Goal: Ask a question

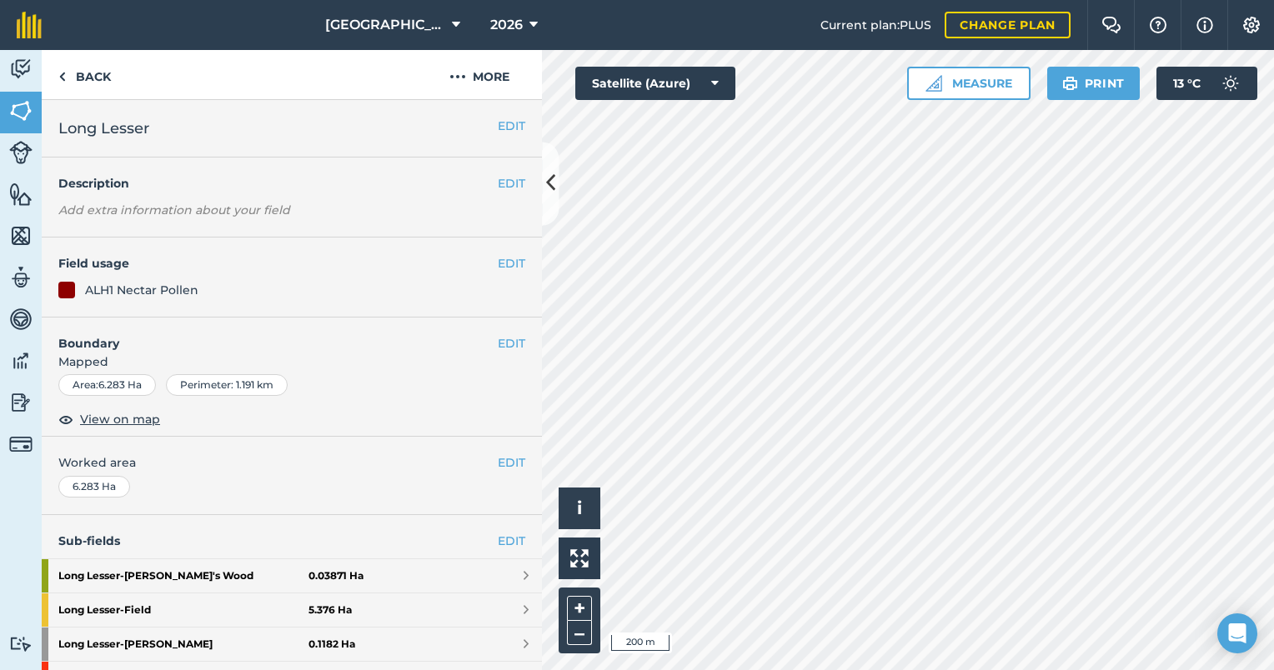
scroll to position [68, 0]
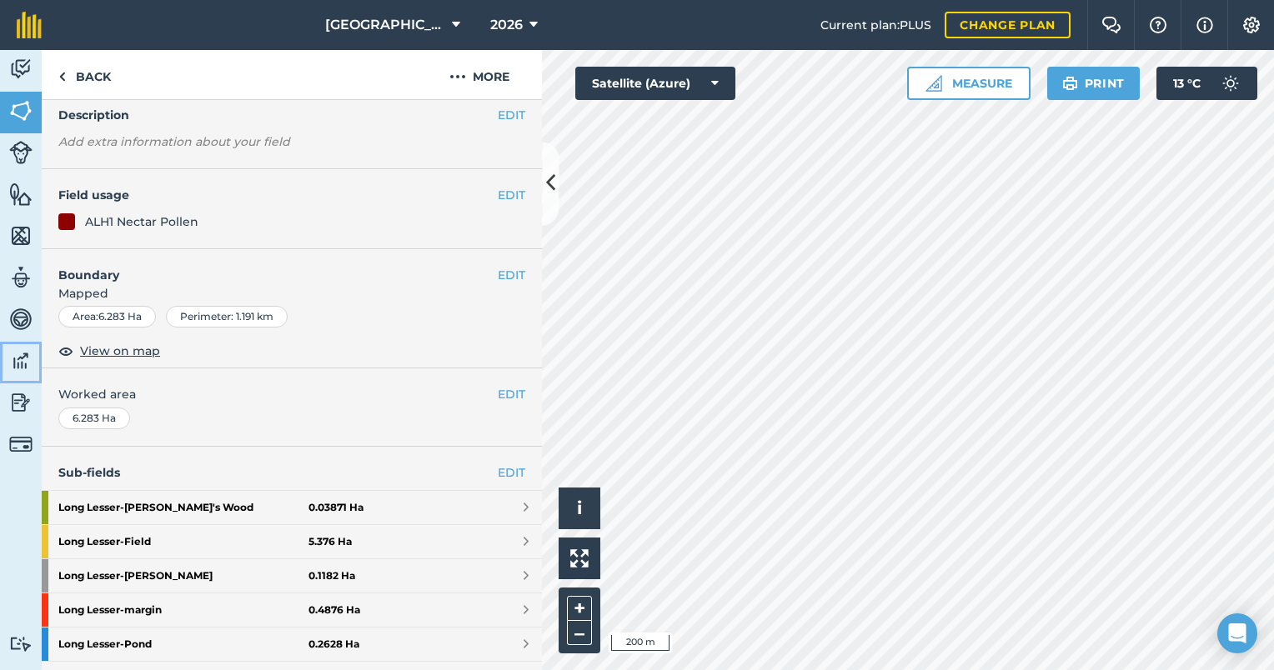
click at [16, 354] on img at bounding box center [20, 361] width 23 height 25
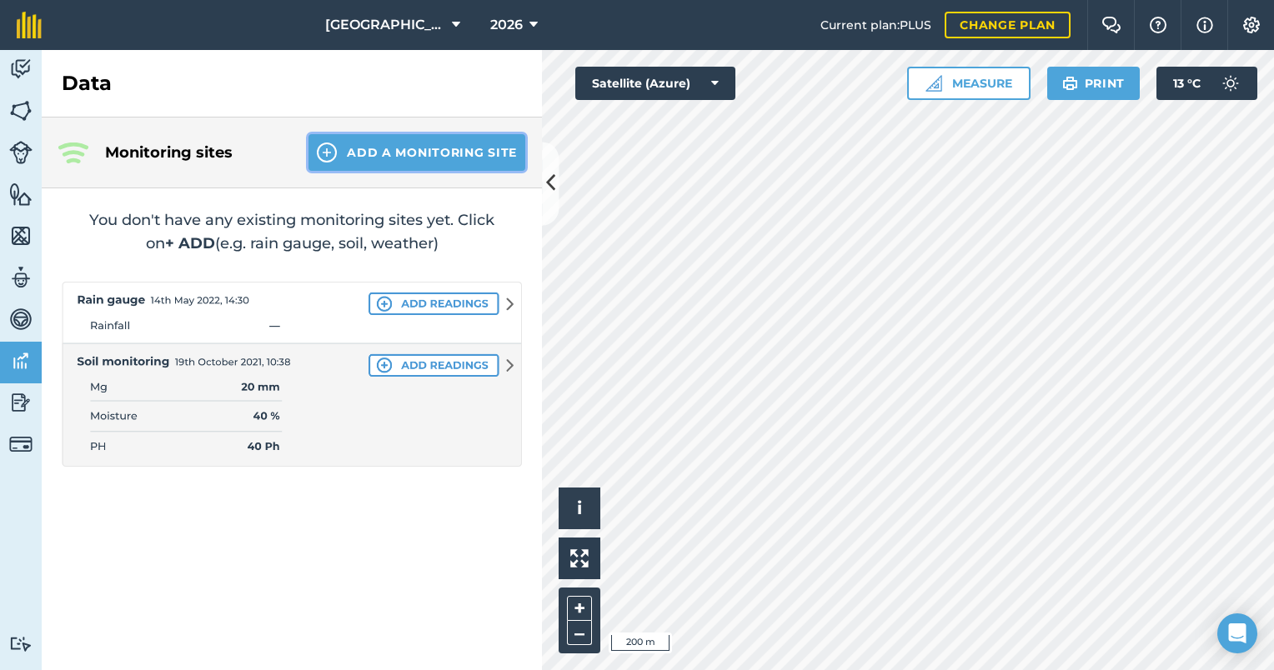
click at [364, 153] on button "Add a Monitoring Site" at bounding box center [417, 152] width 217 height 37
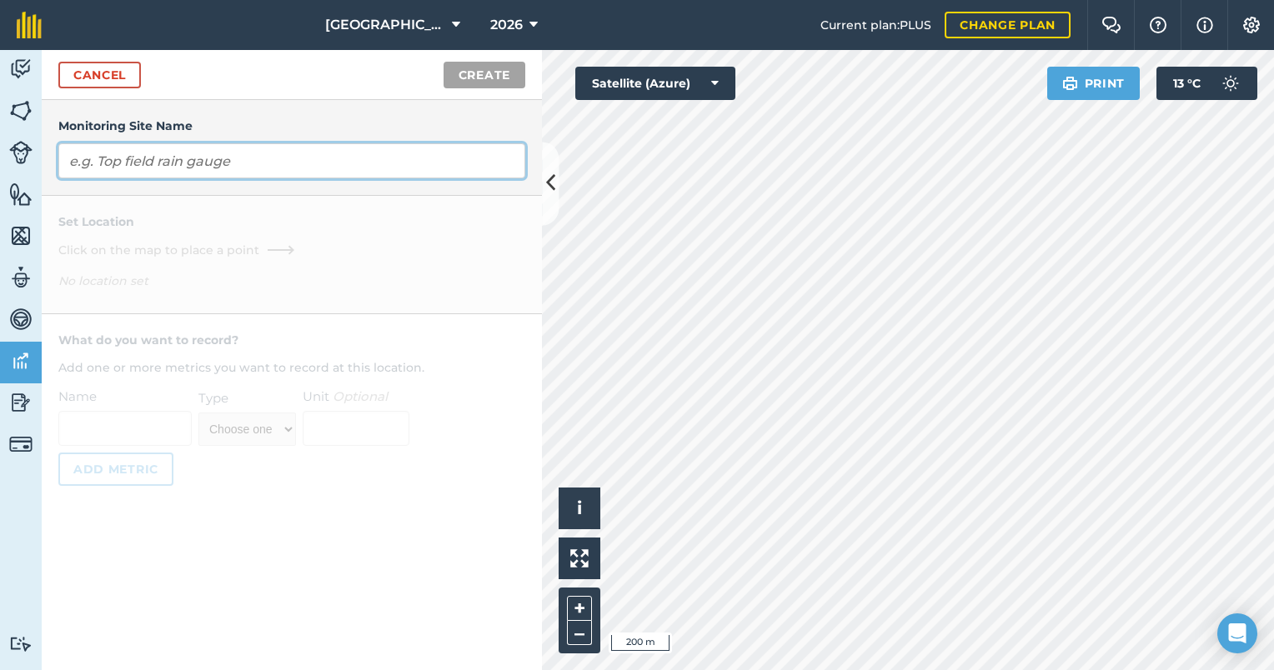
click at [357, 165] on input "text" at bounding box center [291, 160] width 467 height 35
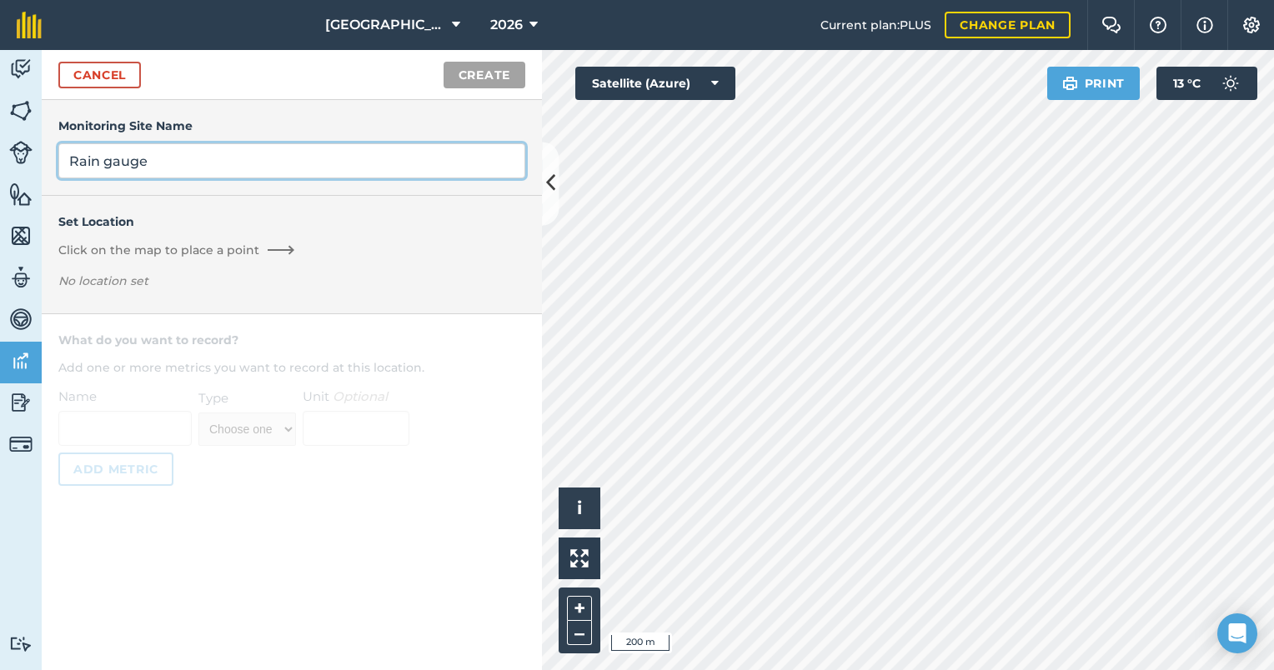
type input "Rain gauge"
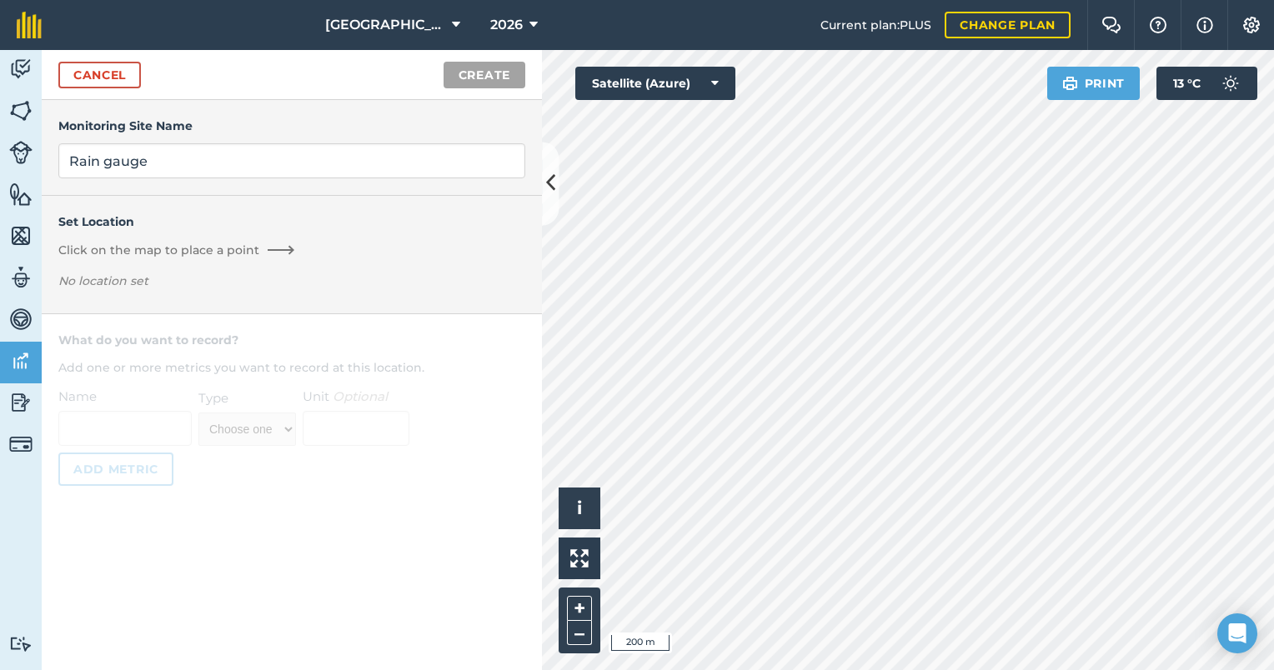
click at [343, 270] on div "Set Location Click on the map to place a point No location set" at bounding box center [291, 255] width 467 height 84
click at [117, 73] on link "Cancel" at bounding box center [99, 75] width 83 height 27
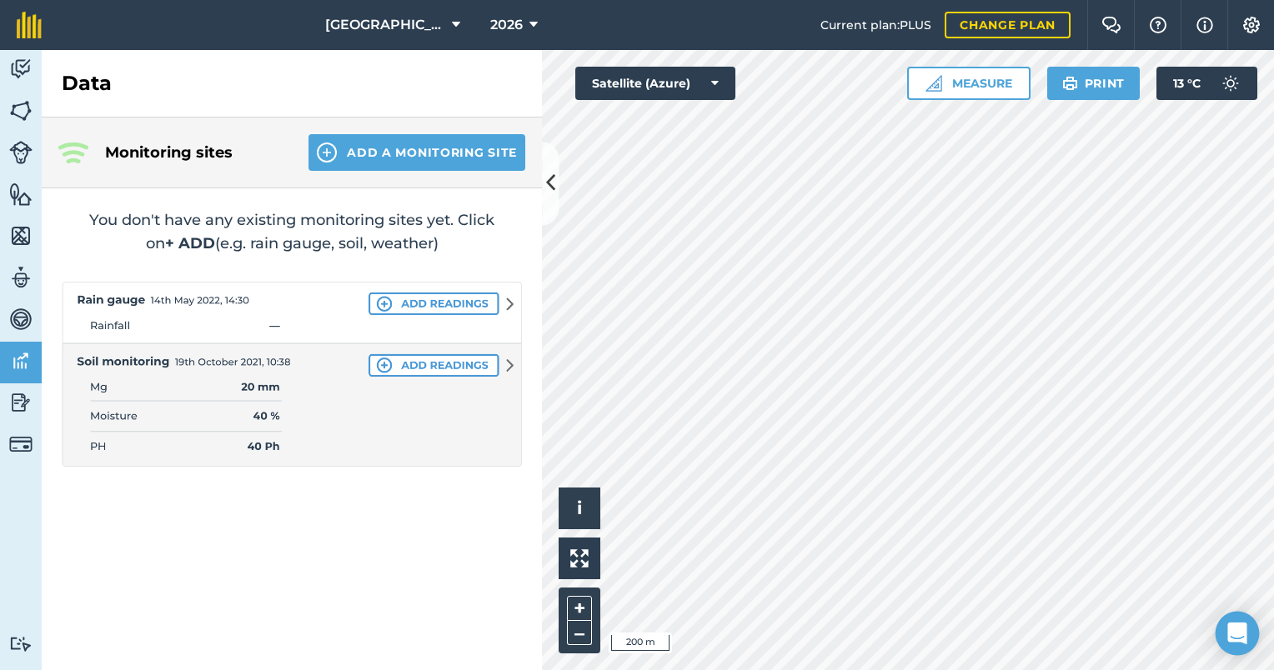
click at [1236, 644] on div "Open Intercom Messenger" at bounding box center [1238, 634] width 44 height 44
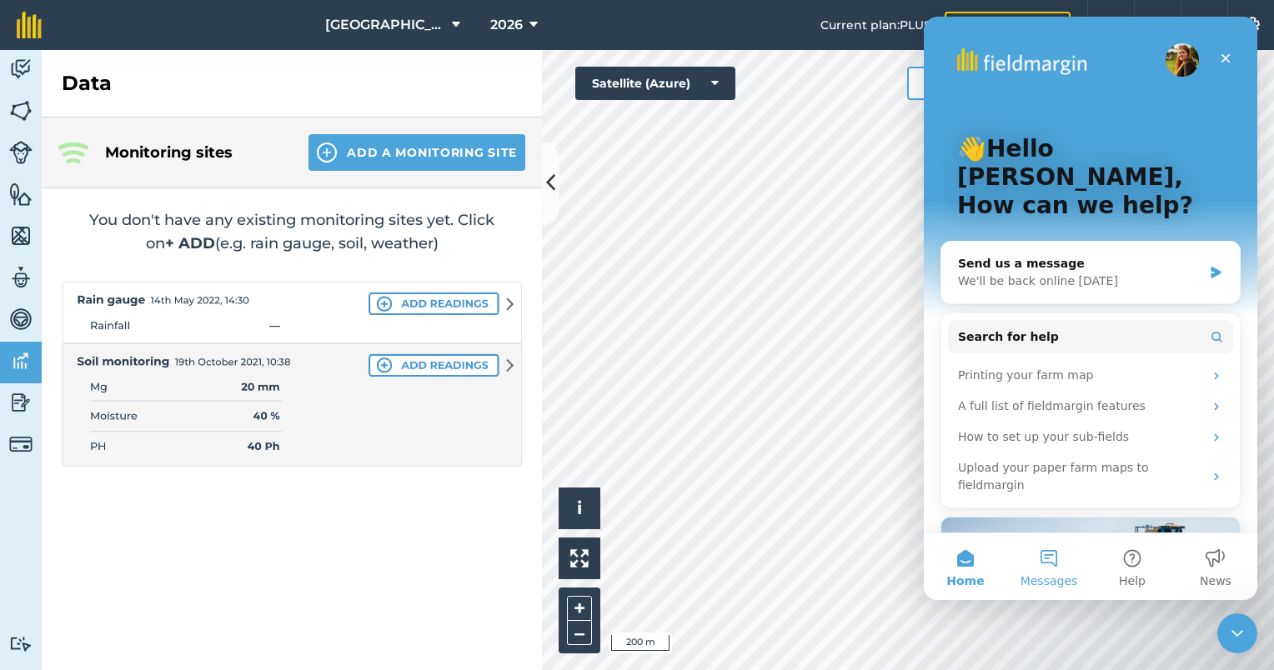
click at [1074, 554] on button "Messages" at bounding box center [1048, 567] width 83 height 67
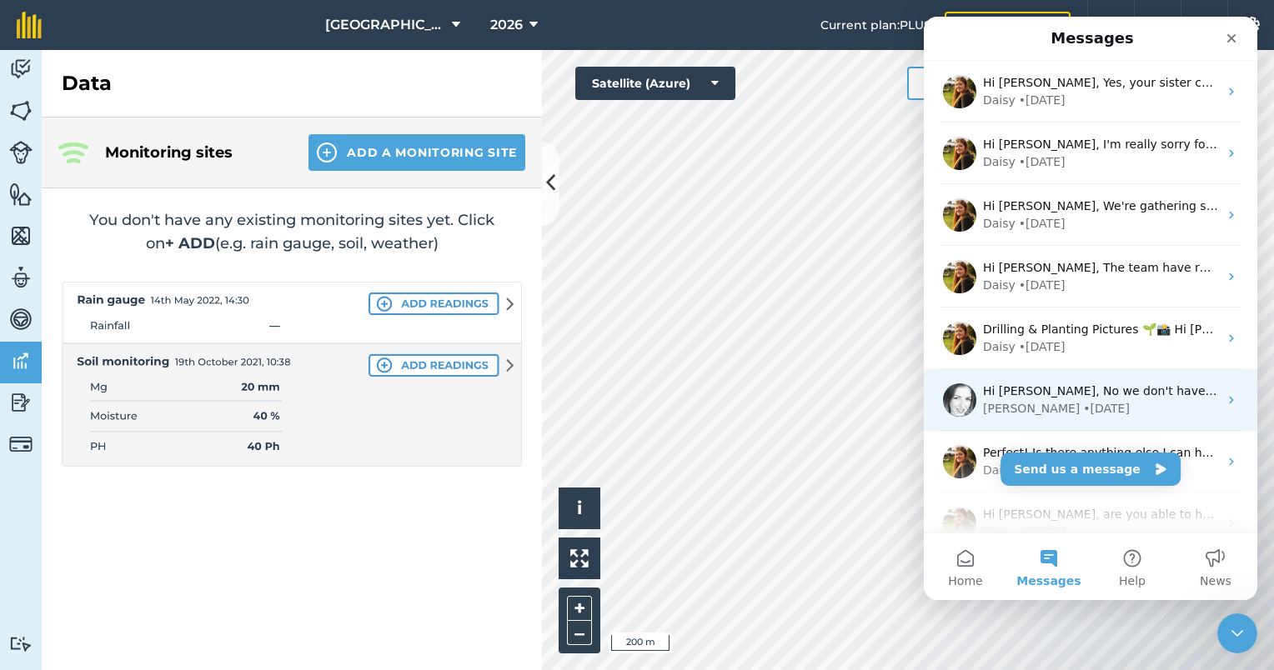
click at [1109, 404] on div "[PERSON_NAME] • [DATE]" at bounding box center [1100, 409] width 235 height 18
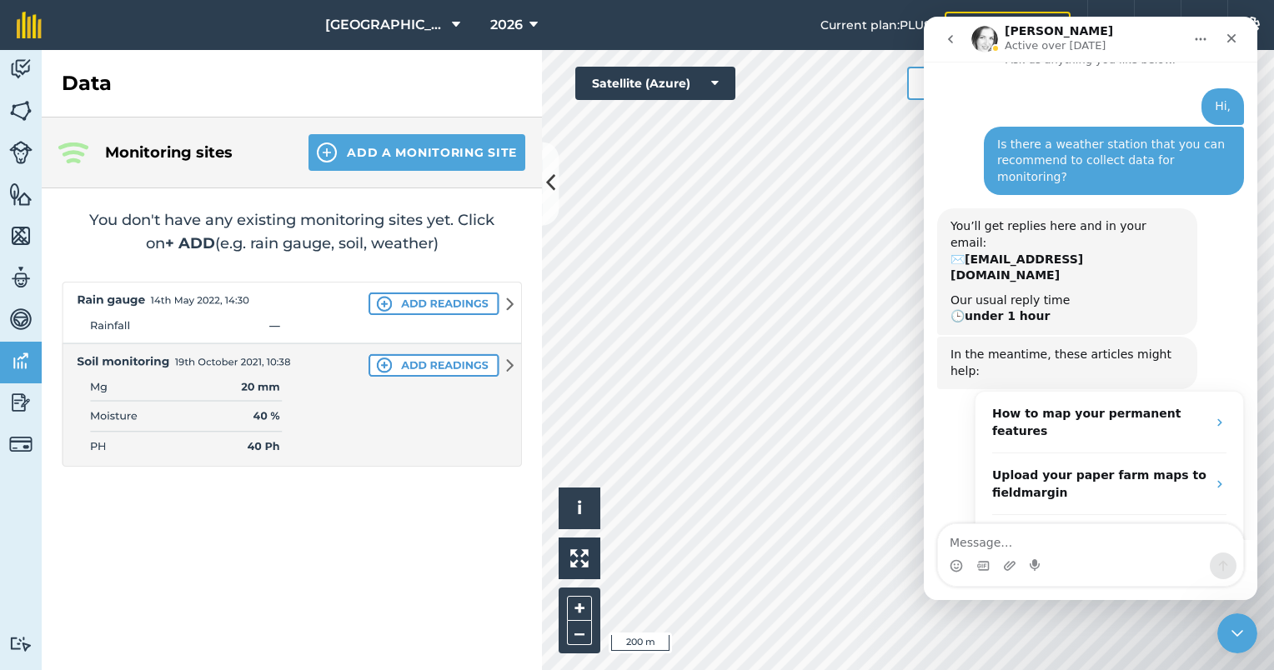
scroll to position [222, 0]
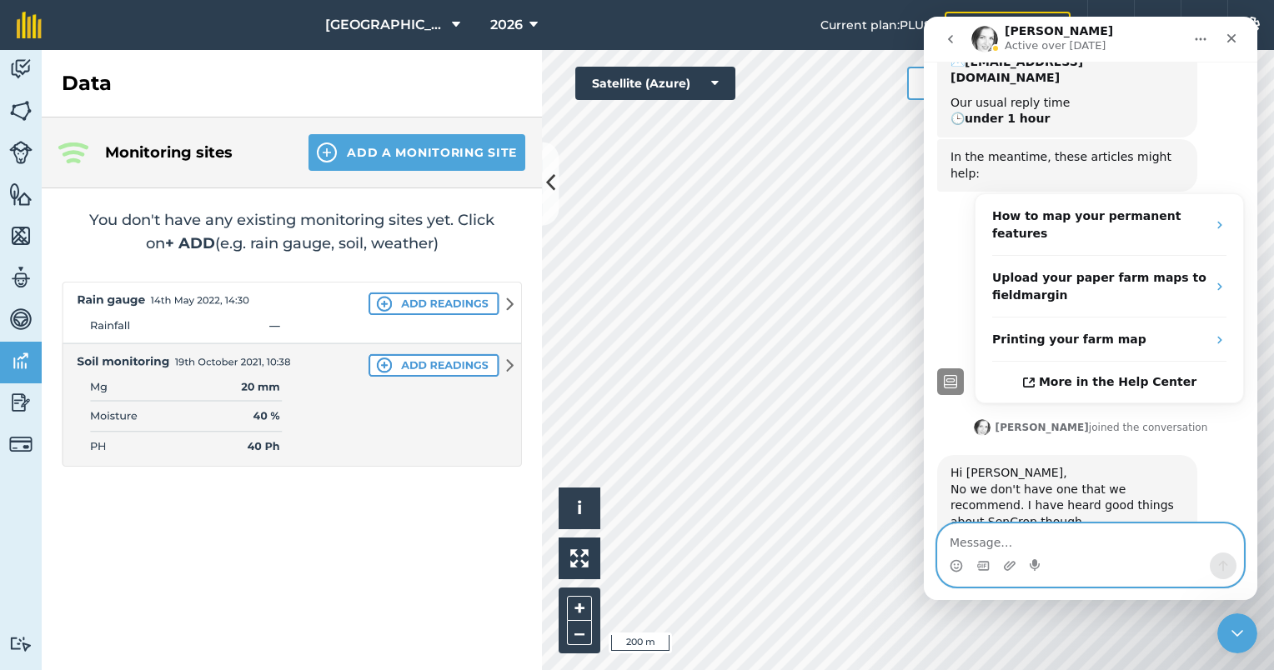
click at [1083, 534] on textarea "Message…" at bounding box center [1090, 538] width 305 height 28
paste textarea "you could feed weather-stamped data into a record system"
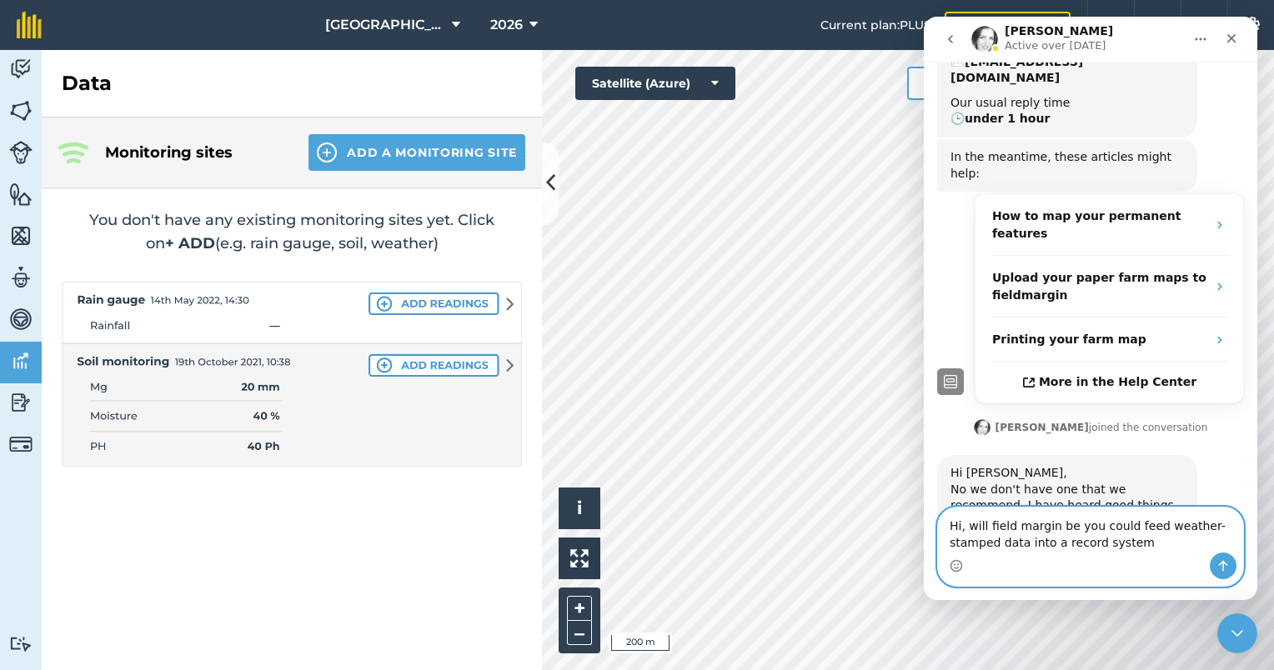
scroll to position [238, 0]
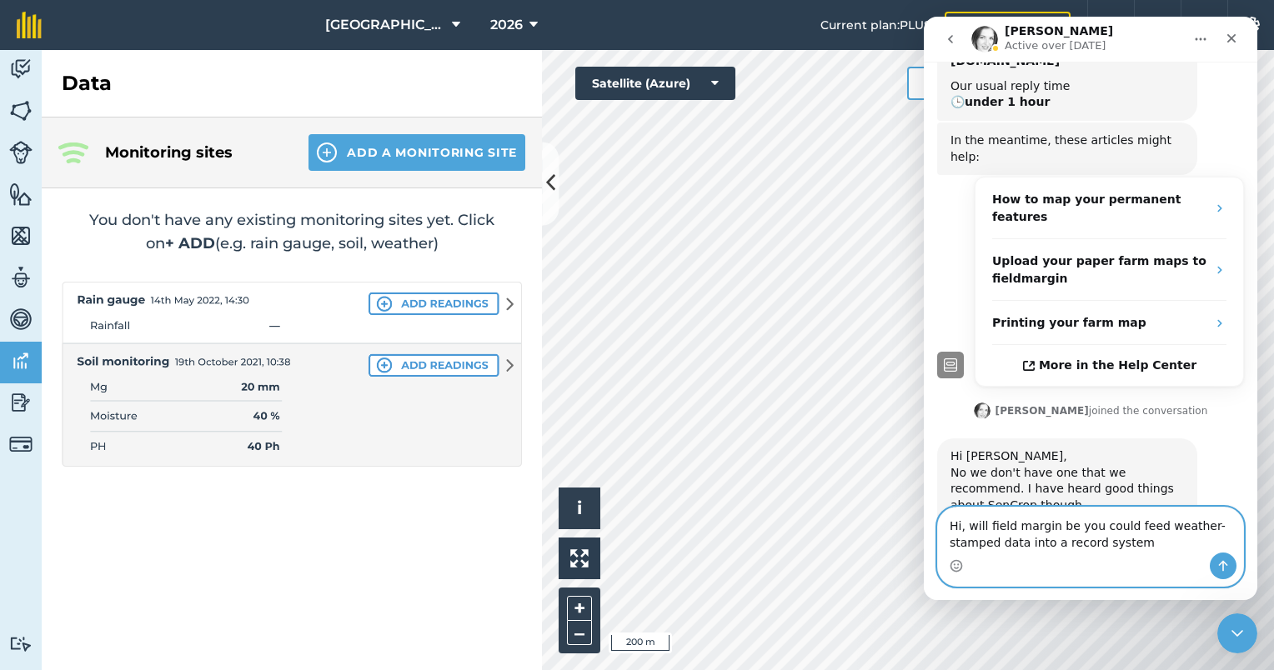
click at [1066, 529] on textarea "Hi, will field margin be you could feed weather-stamped data into a record syst…" at bounding box center [1090, 530] width 305 height 45
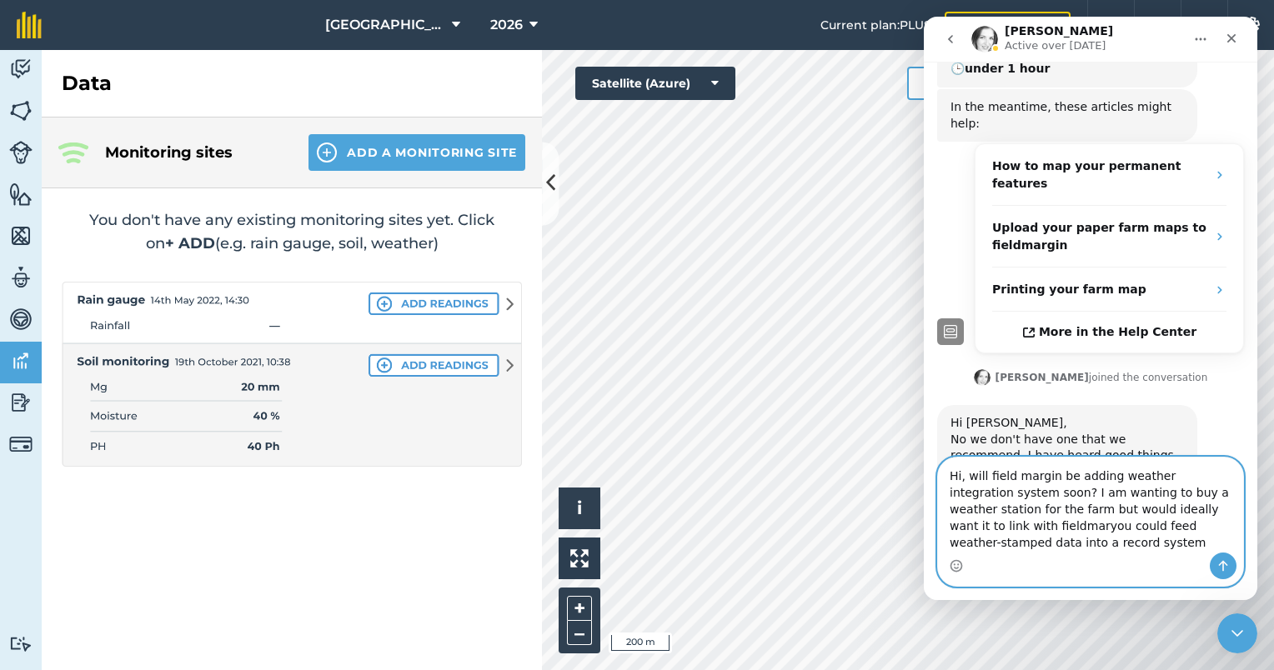
scroll to position [288, 0]
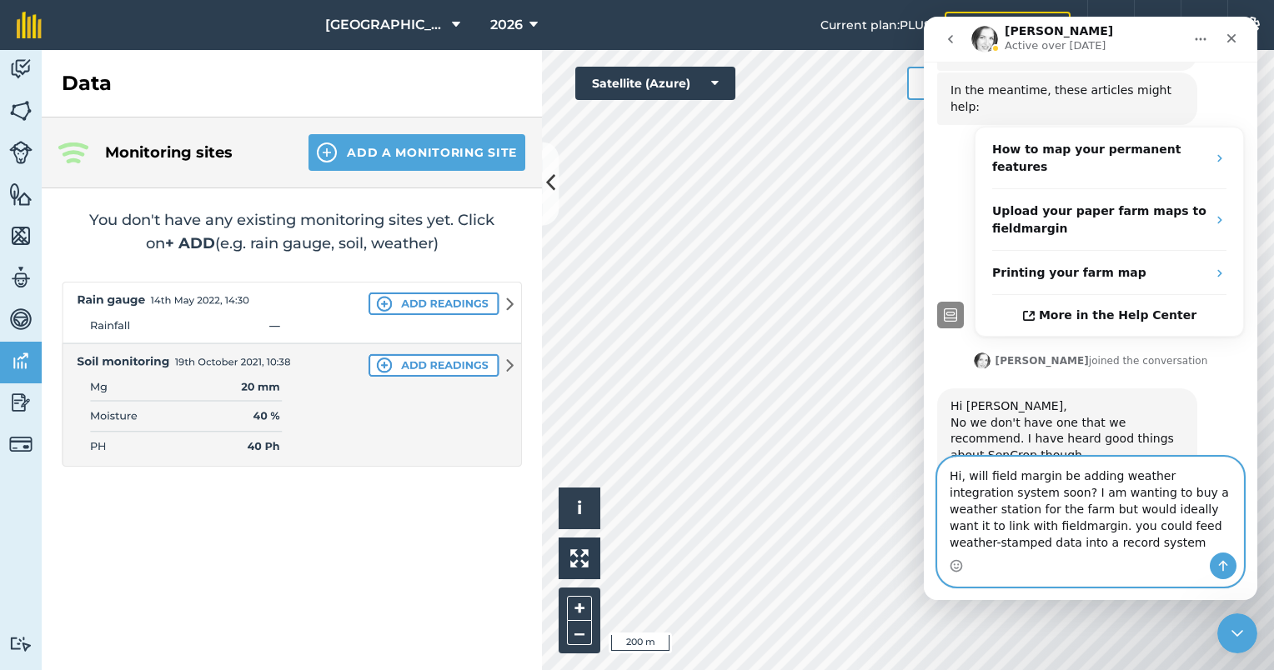
drag, startPoint x: 1060, startPoint y: 549, endPoint x: 1011, endPoint y: 525, distance: 53.7
click at [1011, 525] on textarea "Hi, will field margin be adding weather integration system soon? I am wanting t…" at bounding box center [1090, 505] width 305 height 95
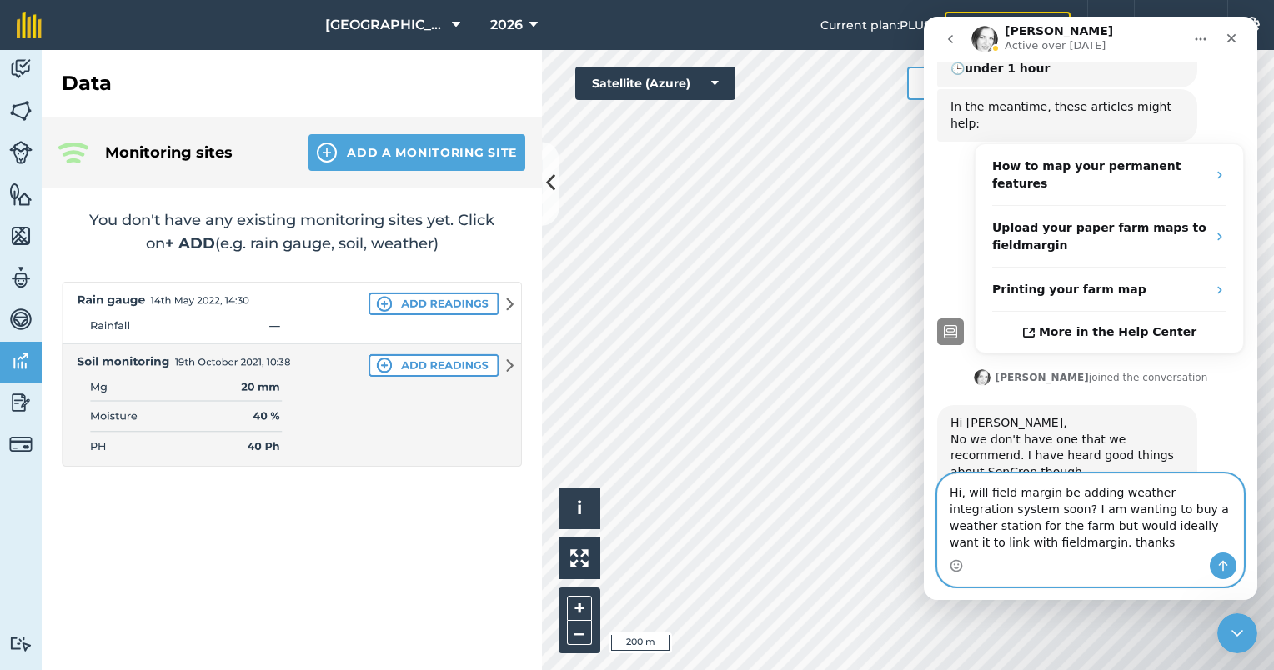
type textarea "Hi, will field margin be adding weather integration system soon? I am wanting t…"
click at [1225, 566] on icon "Send a message…" at bounding box center [1223, 565] width 13 height 13
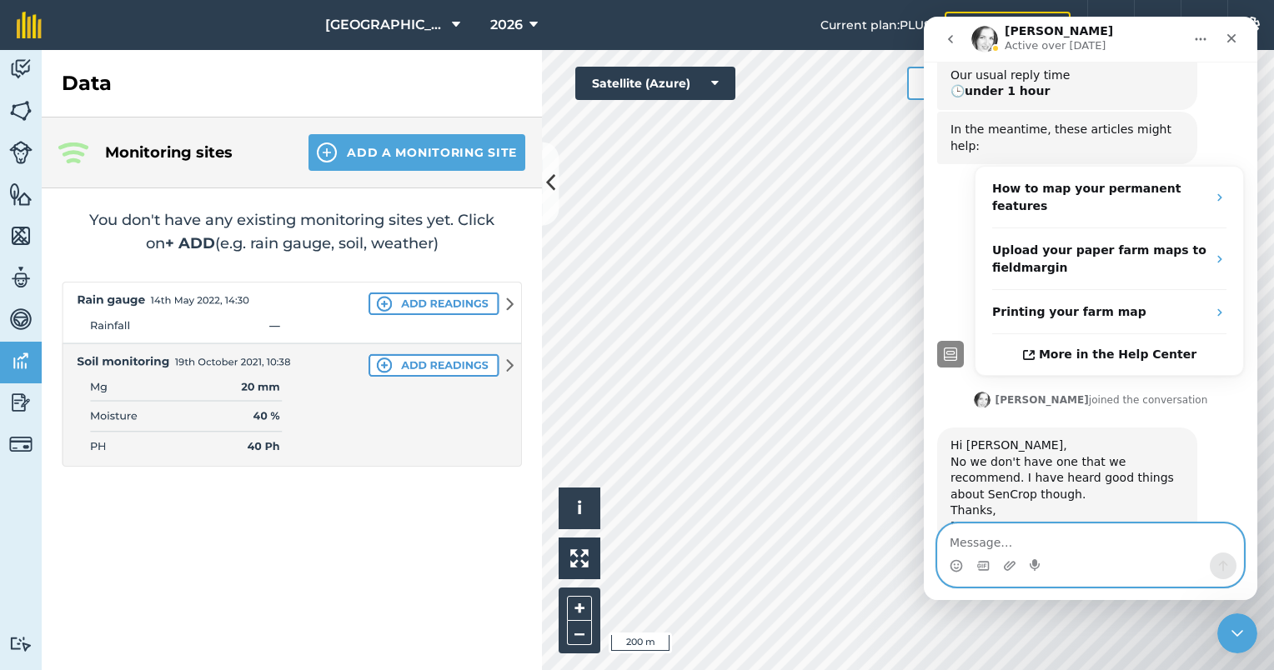
scroll to position [366, 0]
